Goal: Complete application form

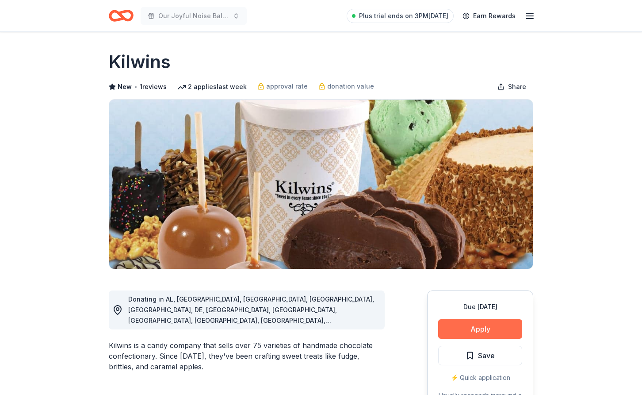
click at [477, 326] on button "Apply" at bounding box center [480, 328] width 84 height 19
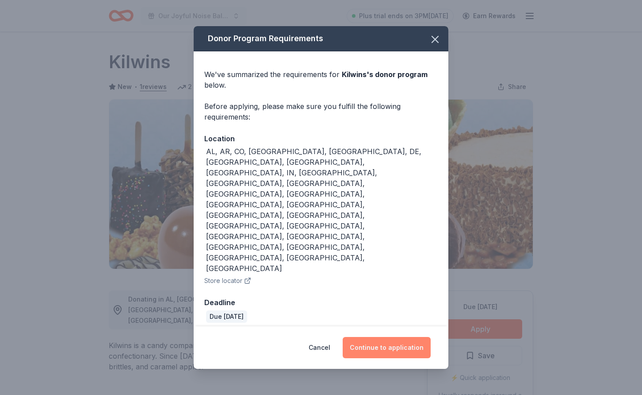
click at [376, 337] on button "Continue to application" at bounding box center [387, 347] width 88 height 21
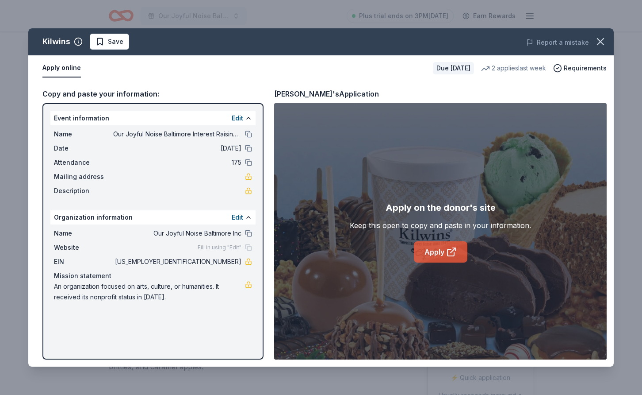
click at [434, 253] on link "Apply" at bounding box center [441, 251] width 54 height 21
click at [434, 252] on link "Apply" at bounding box center [441, 251] width 54 height 21
click at [434, 250] on link "Apply" at bounding box center [441, 251] width 54 height 21
click at [63, 66] on button "Apply online" at bounding box center [61, 68] width 38 height 19
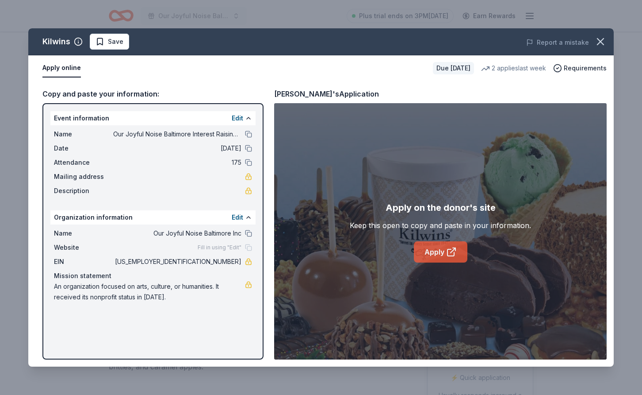
click at [435, 252] on link "Apply" at bounding box center [441, 251] width 54 height 21
click at [431, 250] on link "Apply" at bounding box center [441, 251] width 54 height 21
click at [600, 41] on icon "button" at bounding box center [601, 41] width 12 height 12
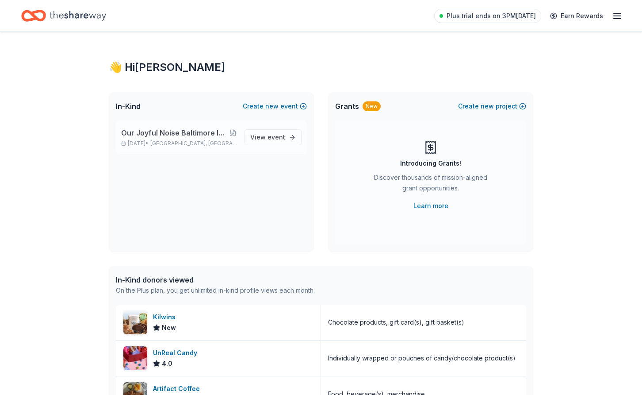
click at [207, 134] on span "Our Joyful Noise Baltimore Interest Raising Event/Fundraiser" at bounding box center [175, 132] width 108 height 11
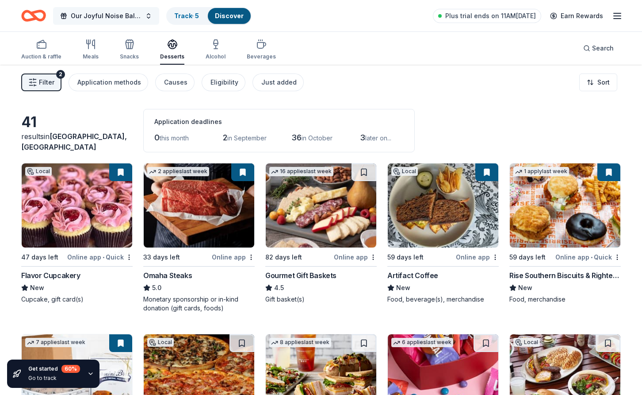
click at [146, 17] on button "Our Joyful Noise Baltimore Interest Raising Event/Fundraiser" at bounding box center [106, 16] width 106 height 18
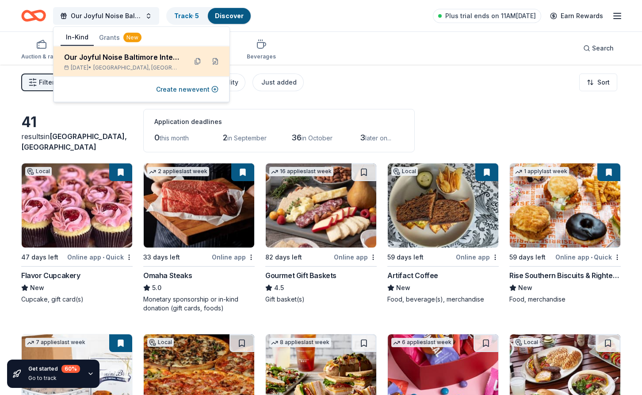
click at [117, 60] on div "Our Joyful Noise Baltimore Interest Raising Event/Fundraiser" at bounding box center [122, 57] width 116 height 11
click at [117, 59] on div "Our Joyful Noise Baltimore Interest Raising Event/Fundraiser" at bounding box center [122, 57] width 116 height 11
click at [215, 61] on button at bounding box center [215, 61] width 14 height 14
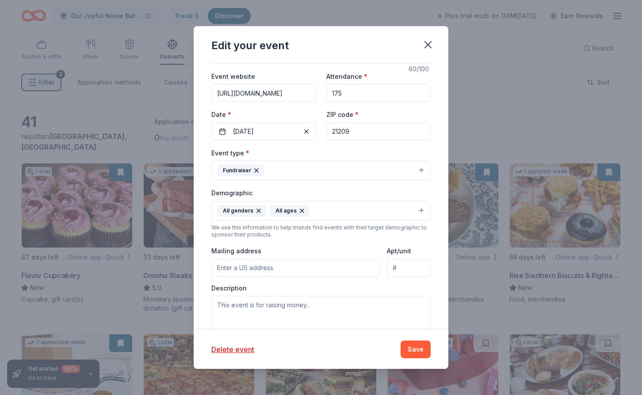
scroll to position [209, 0]
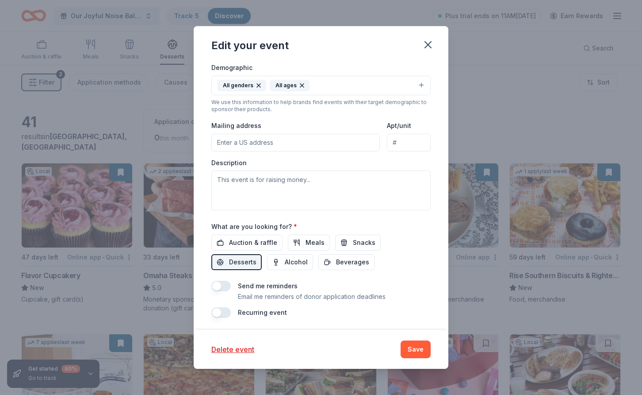
click at [269, 141] on input "Mailing address" at bounding box center [296, 143] width 169 height 18
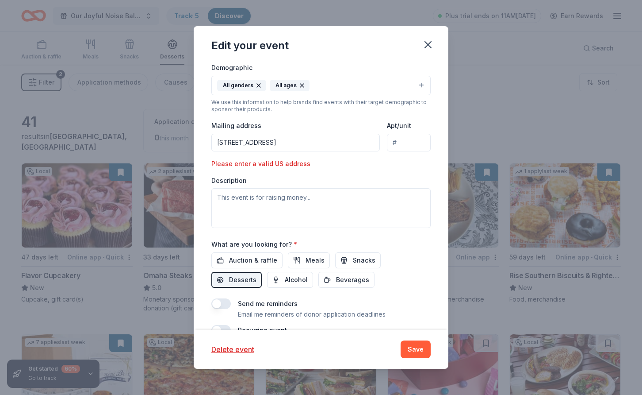
click at [297, 142] on input "[STREET_ADDRESS]" at bounding box center [296, 143] width 169 height 18
type input "[STREET_ADDRESS]"
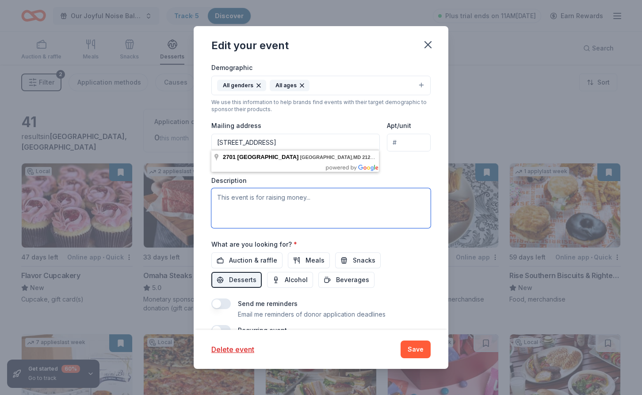
click at [264, 194] on textarea at bounding box center [321, 208] width 219 height 40
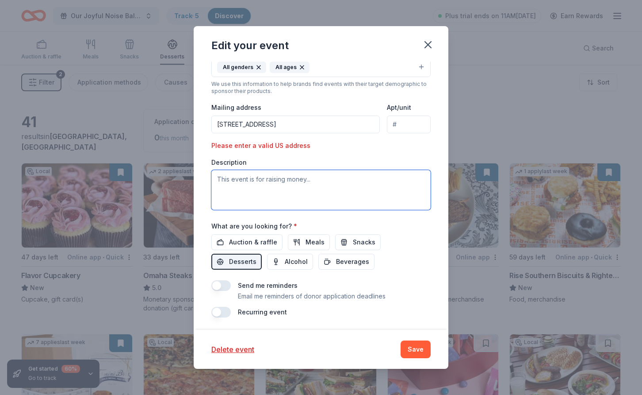
scroll to position [227, 0]
paste textarea "Our Joyful Noise Baltimore brings live, professional music to our underserved a…"
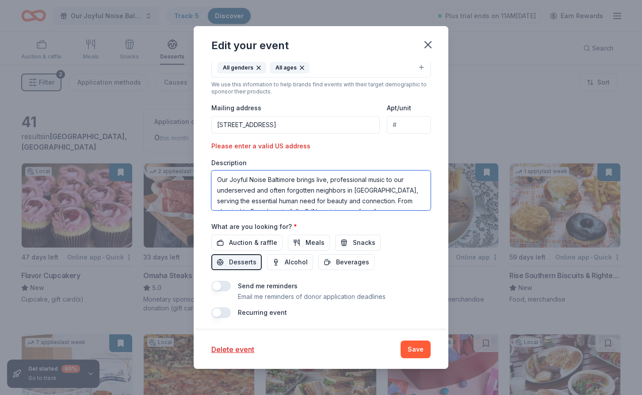
scroll to position [127, 0]
click at [254, 187] on textarea "Our Joyful Noise Baltimore brings live, professional music to our underserved a…" at bounding box center [321, 190] width 219 height 40
drag, startPoint x: 238, startPoint y: 188, endPoint x: 300, endPoint y: 189, distance: 62.4
click at [300, 189] on textarea "Our Joyful Noise Baltimore brings live, professional music to our underserved a…" at bounding box center [321, 190] width 219 height 40
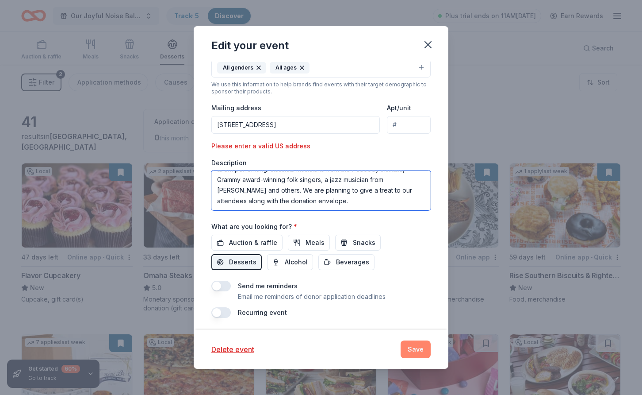
type textarea "Our Joyful Noise Baltimore brings live, professional music to our underserved a…"
click at [411, 348] on button "Save" at bounding box center [416, 349] width 30 height 18
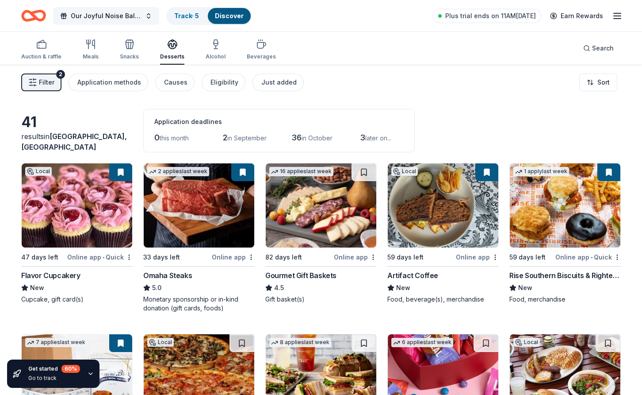
click at [147, 16] on button "Our Joyful Noise Baltimore Interest Raising Event/Fundraiser" at bounding box center [106, 16] width 106 height 18
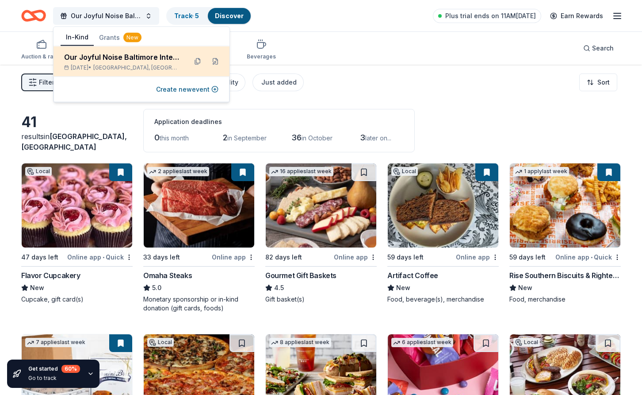
click at [119, 61] on div "Our Joyful Noise Baltimore Interest Raising Event/Fundraiser" at bounding box center [122, 57] width 116 height 11
click at [216, 62] on button at bounding box center [215, 61] width 14 height 14
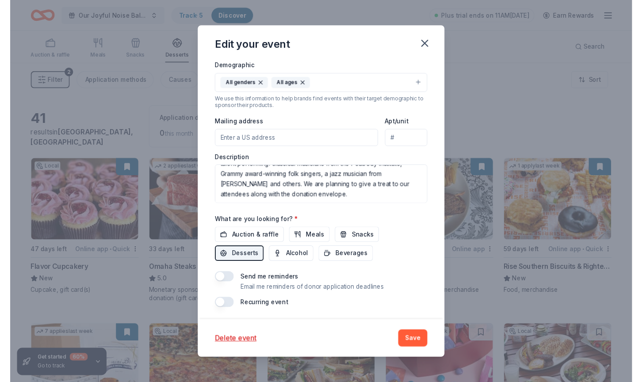
scroll to position [209, 0]
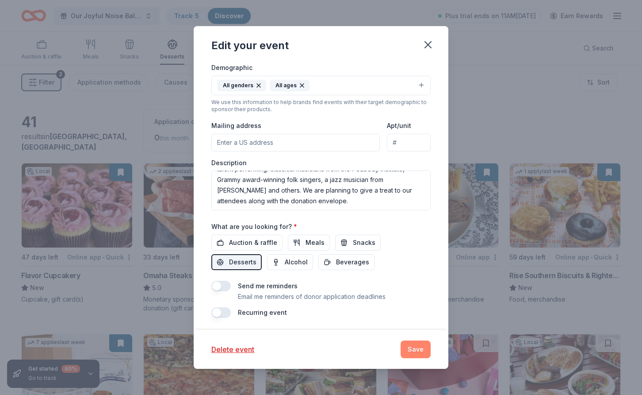
click at [412, 348] on button "Save" at bounding box center [416, 349] width 30 height 18
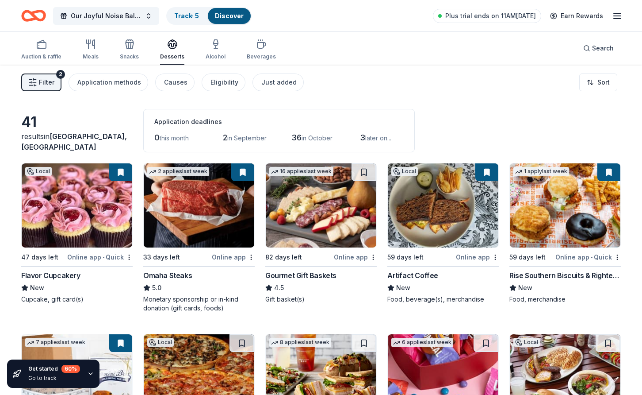
click at [351, 254] on div "Online app" at bounding box center [355, 256] width 43 height 11
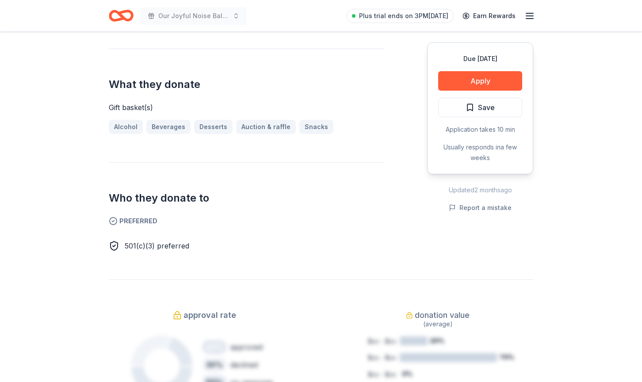
scroll to position [331, 0]
click at [481, 80] on button "Apply" at bounding box center [480, 80] width 84 height 19
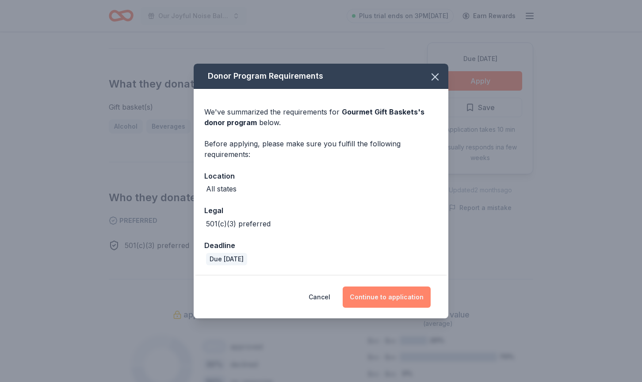
click at [390, 300] on button "Continue to application" at bounding box center [387, 297] width 88 height 21
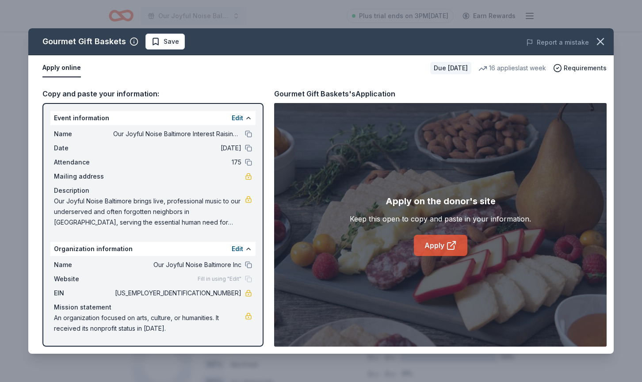
click at [435, 246] on link "Apply" at bounding box center [441, 245] width 54 height 21
